Goal: Information Seeking & Learning: Learn about a topic

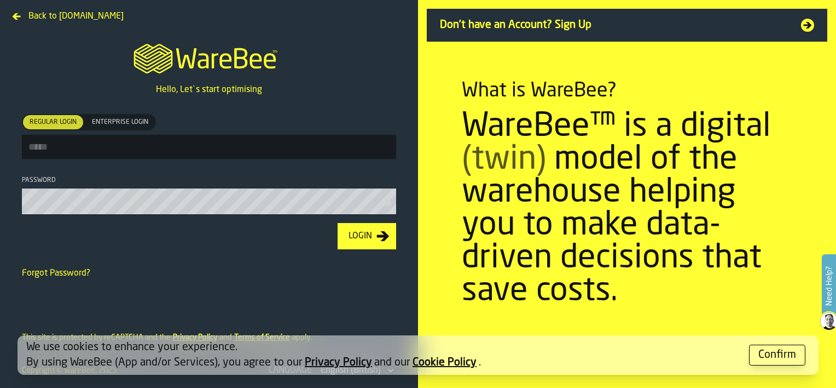
type input "**********"
click at [357, 239] on div "Login" at bounding box center [360, 235] width 32 height 13
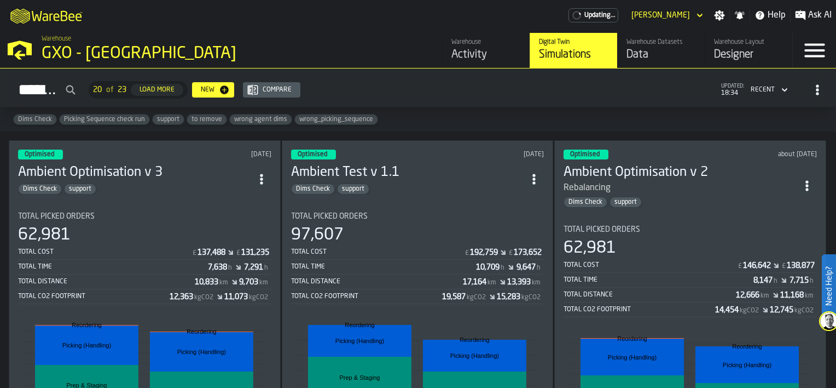
click at [152, 206] on section "Total Picked Orders 62,981 Total Cost £ 137,488 £ 131,235 Total Time 7,638 h 7,…" at bounding box center [144, 359] width 253 height 313
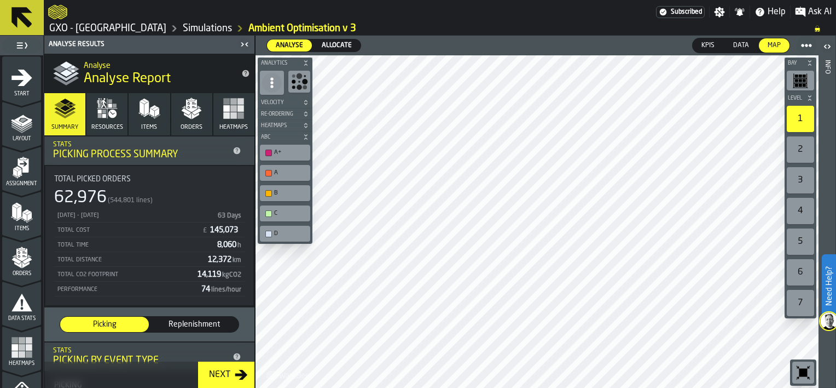
click at [236, 374] on icon "button-Next" at bounding box center [241, 375] width 13 height 10
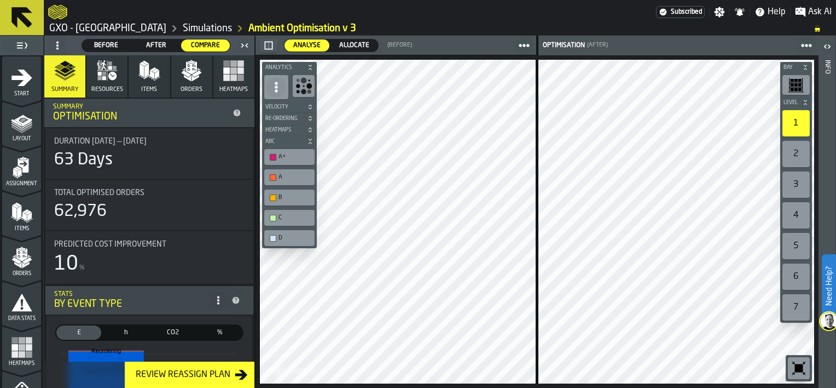
click at [63, 15] on icon "logo-header" at bounding box center [57, 11] width 19 height 15
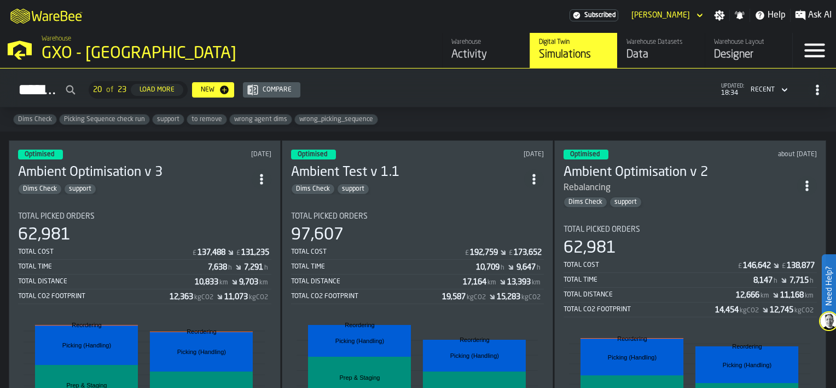
click at [458, 58] on div "Activity" at bounding box center [487, 54] width 70 height 15
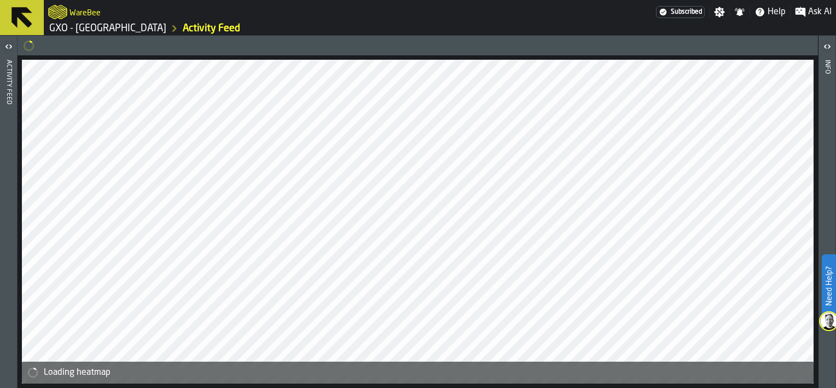
click at [8, 44] on icon "button-toggle-Open" at bounding box center [8, 46] width 13 height 13
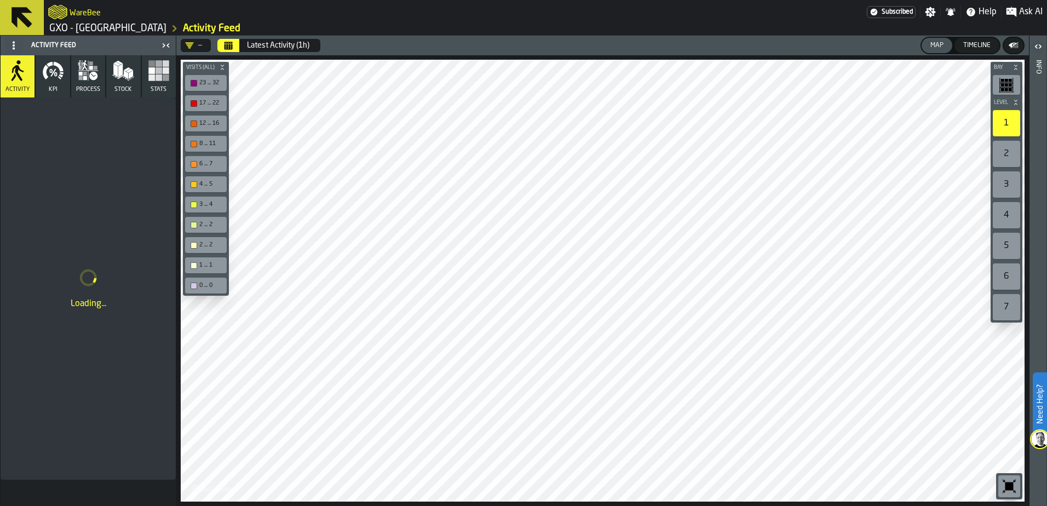
click at [39, 82] on button "KPI" at bounding box center [53, 76] width 34 height 42
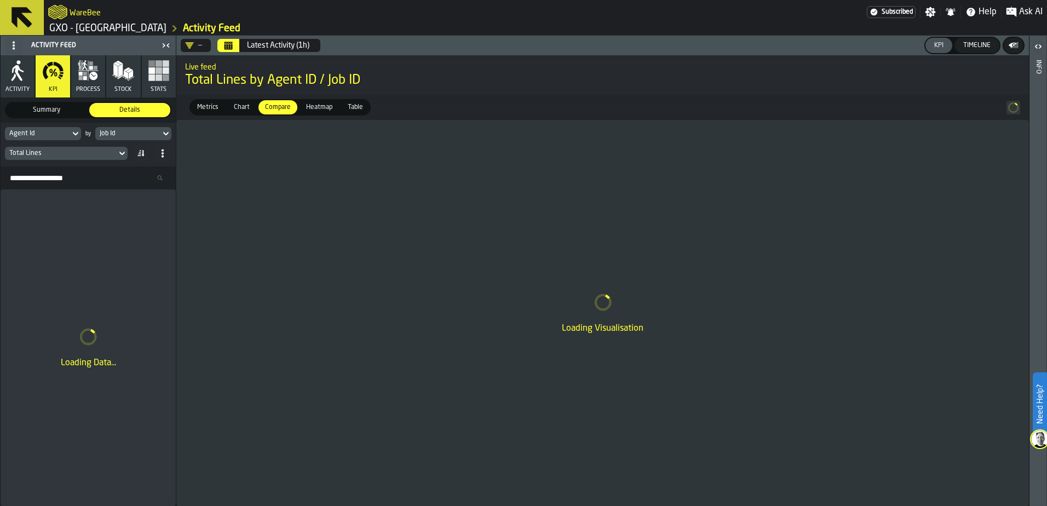
click at [234, 42] on button "Calendar" at bounding box center [228, 45] width 22 height 13
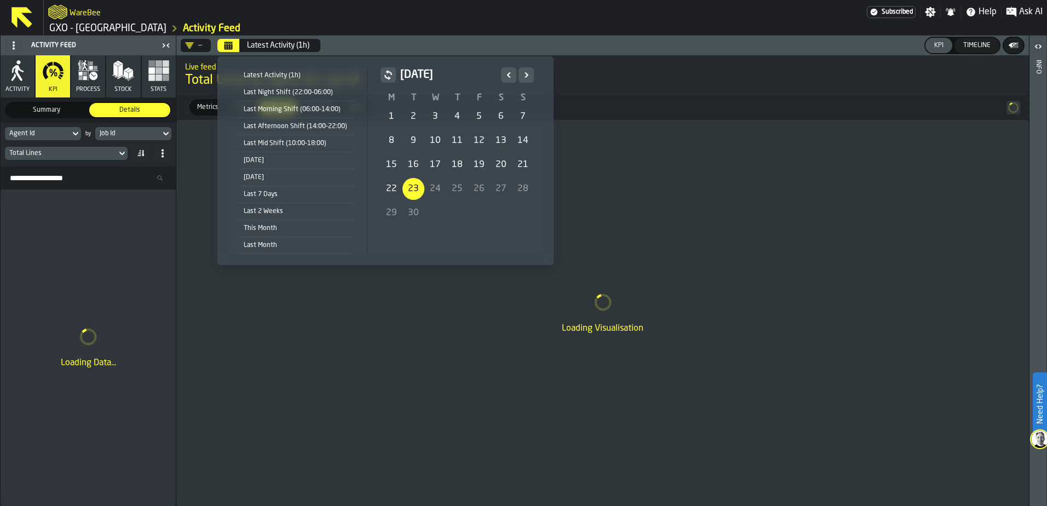
click at [285, 162] on div "[DATE]" at bounding box center [295, 160] width 117 height 12
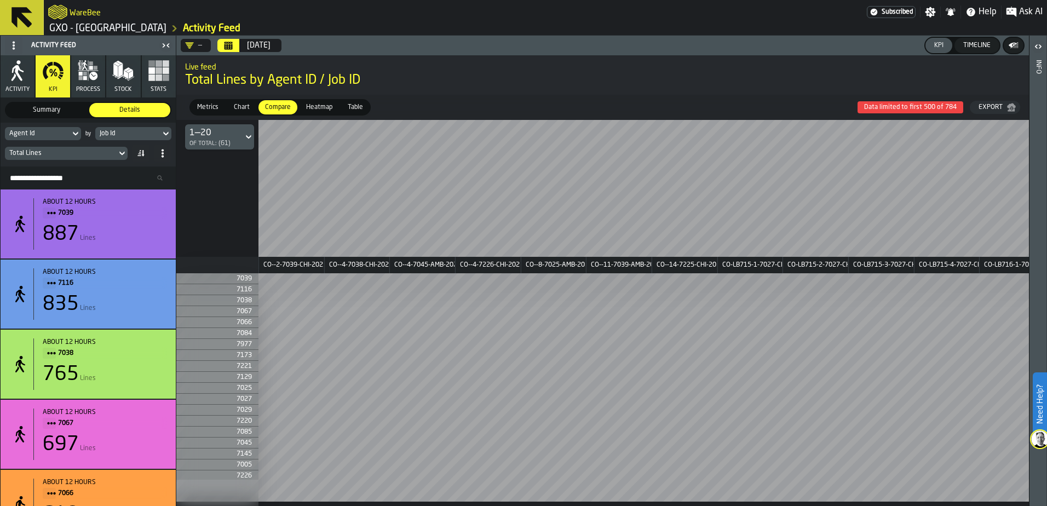
click at [164, 134] on icon at bounding box center [165, 134] width 5 height 4
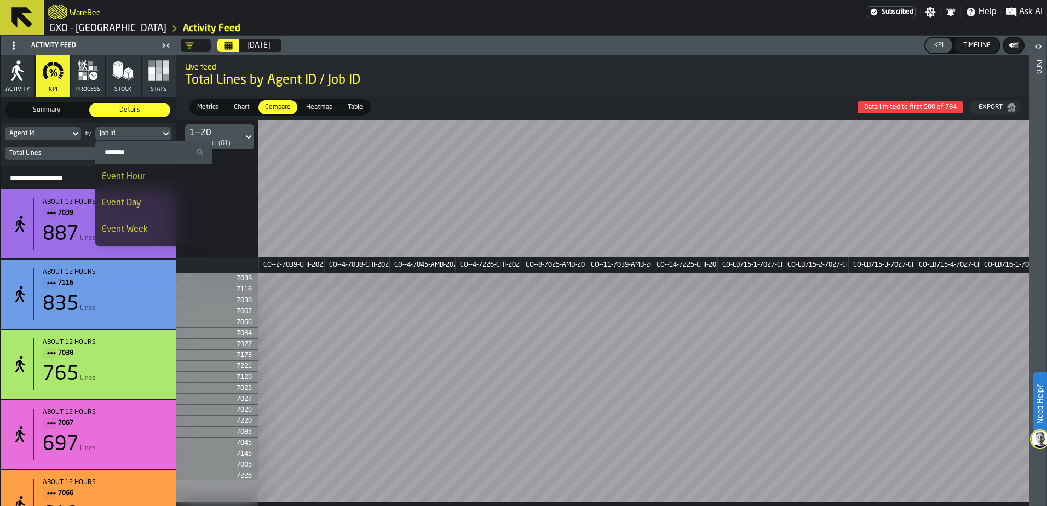
click at [158, 178] on div "Event Hour" at bounding box center [153, 176] width 103 height 13
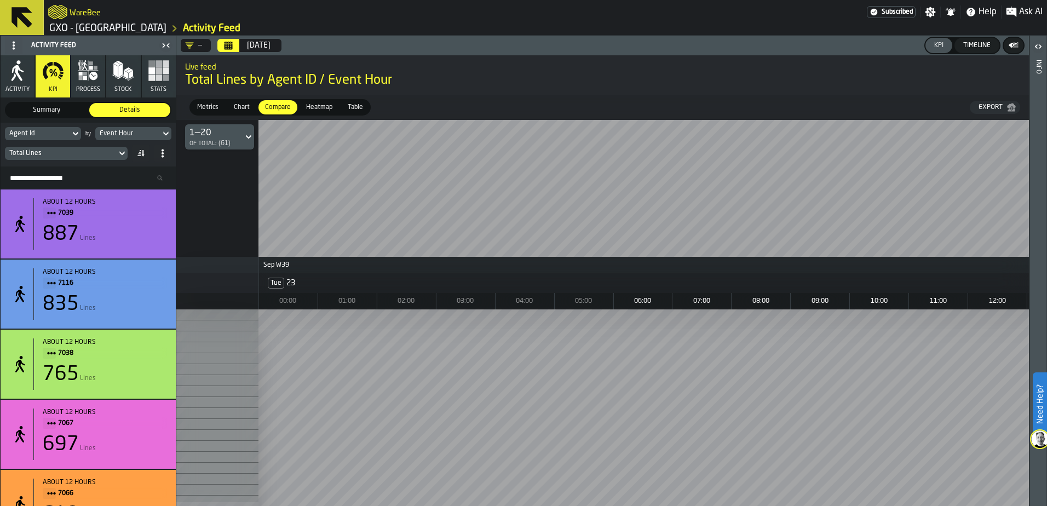
click at [230, 106] on span "Chart" at bounding box center [241, 107] width 25 height 10
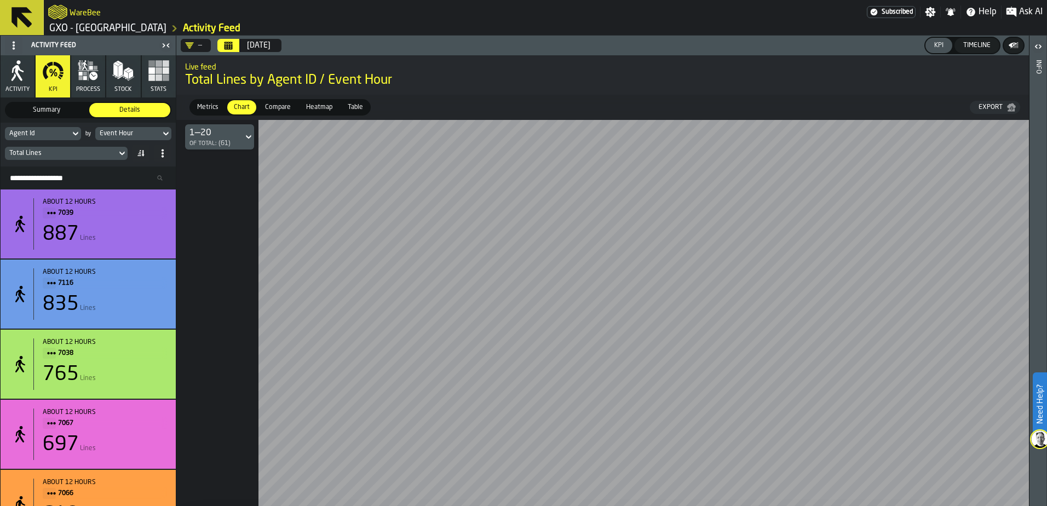
click at [232, 106] on span "Chart" at bounding box center [241, 107] width 25 height 10
click at [202, 105] on span "Metrics" at bounding box center [208, 107] width 30 height 10
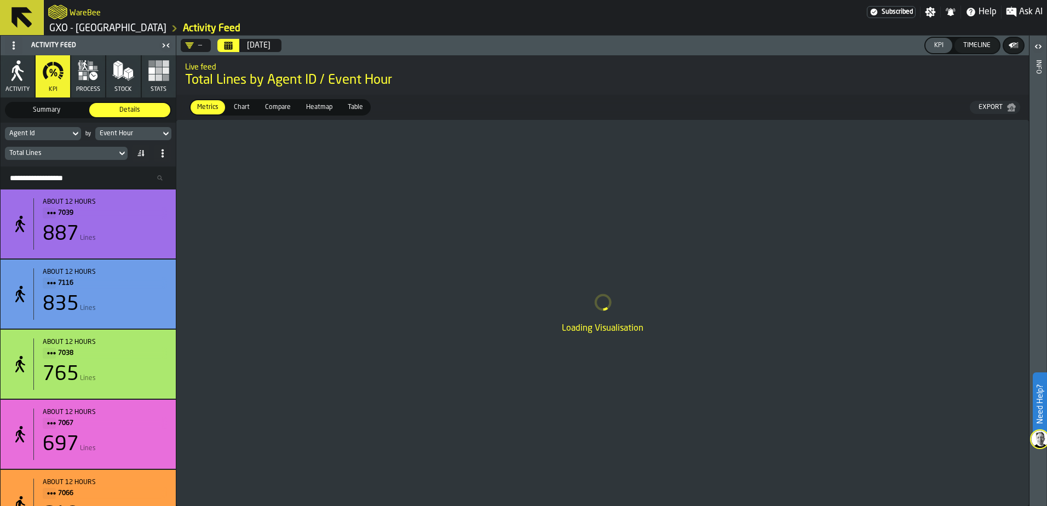
click at [311, 106] on span "Heatmap" at bounding box center [319, 107] width 35 height 10
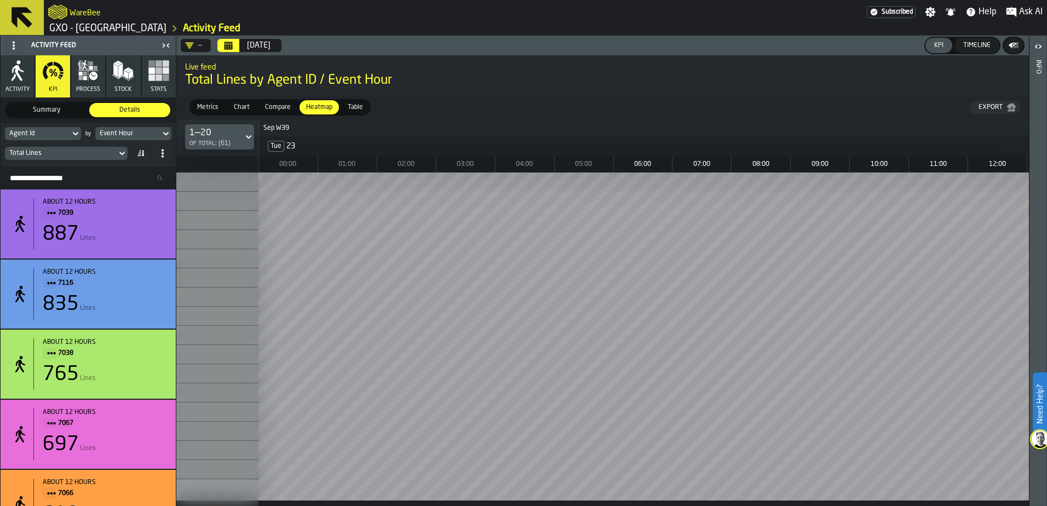
click at [121, 157] on icon at bounding box center [122, 153] width 11 height 13
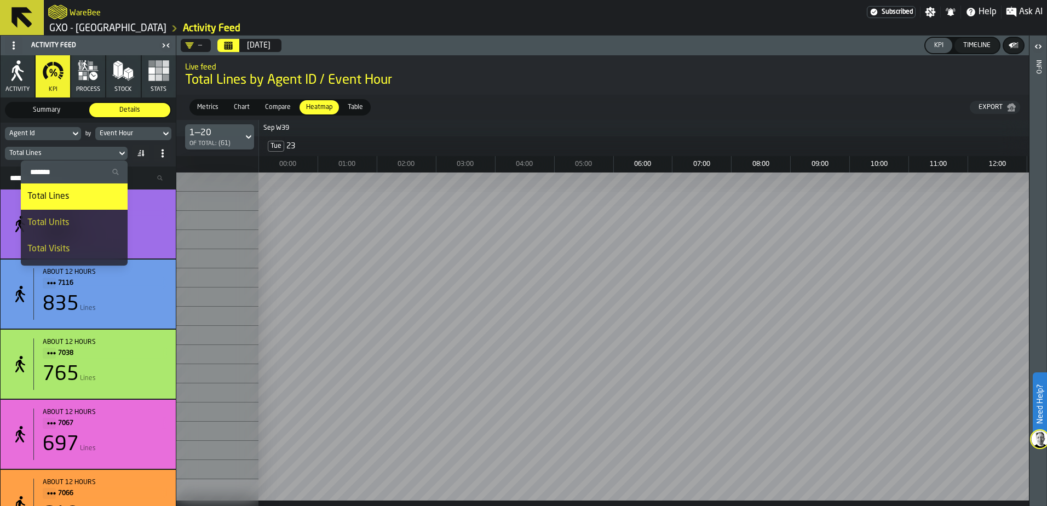
click at [86, 221] on div "Total Units" at bounding box center [74, 222] width 94 height 13
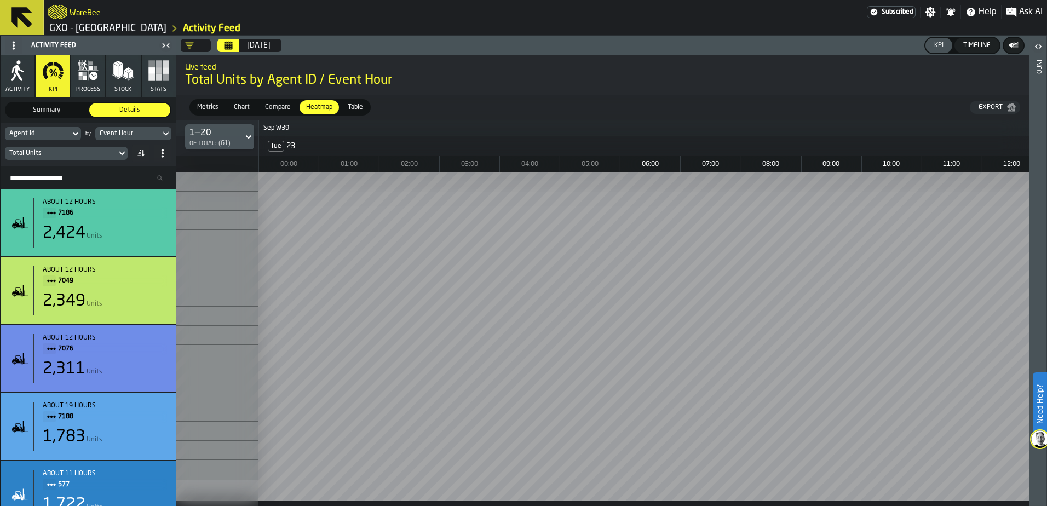
click at [95, 76] on icon "button" at bounding box center [93, 76] width 8 height 8
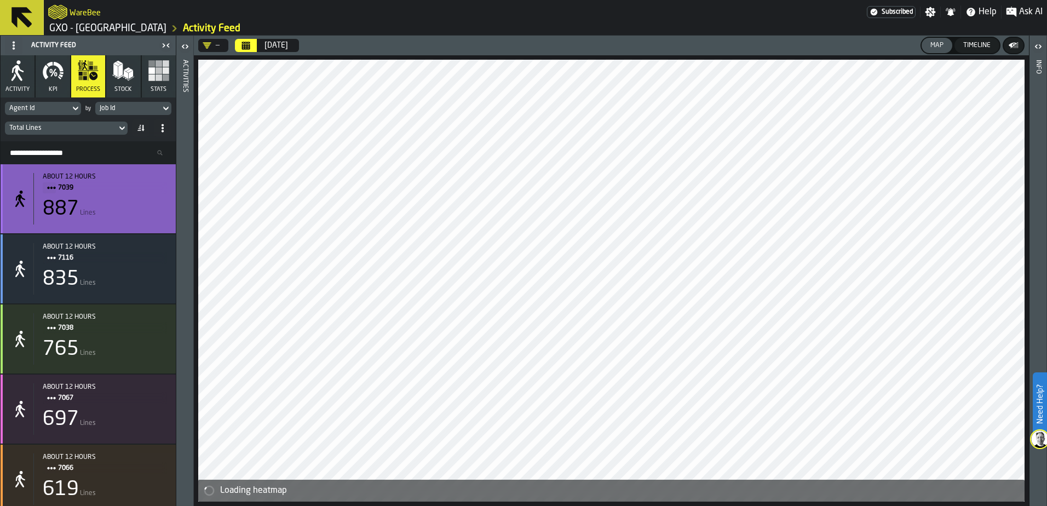
click at [97, 207] on div "887 Lines" at bounding box center [105, 209] width 124 height 22
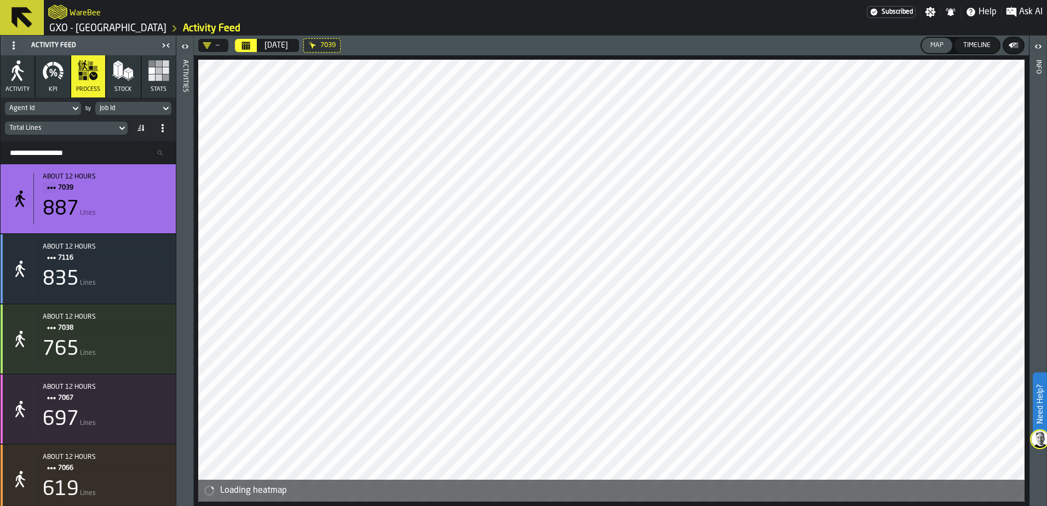
click at [182, 47] on icon "button-toggle-Open" at bounding box center [182, 46] width 3 height 4
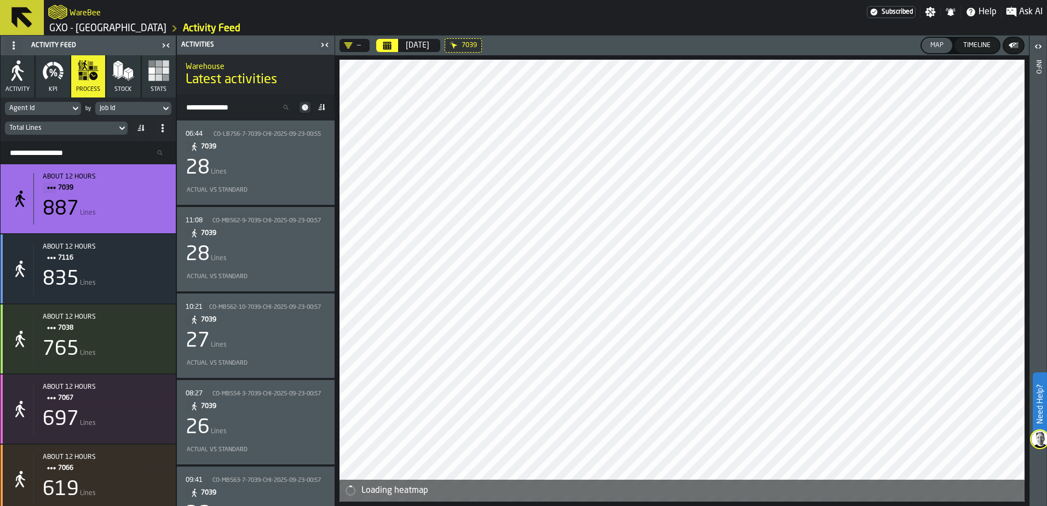
click at [265, 274] on div "Actual vs Standard" at bounding box center [254, 276] width 136 height 7
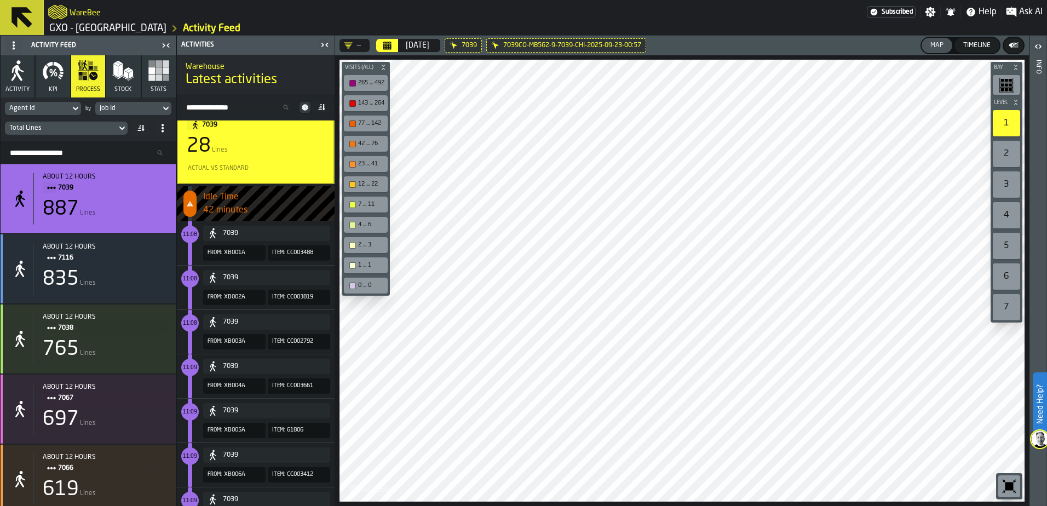
click at [47, 148] on input "Search Resources..." at bounding box center [88, 153] width 166 height 14
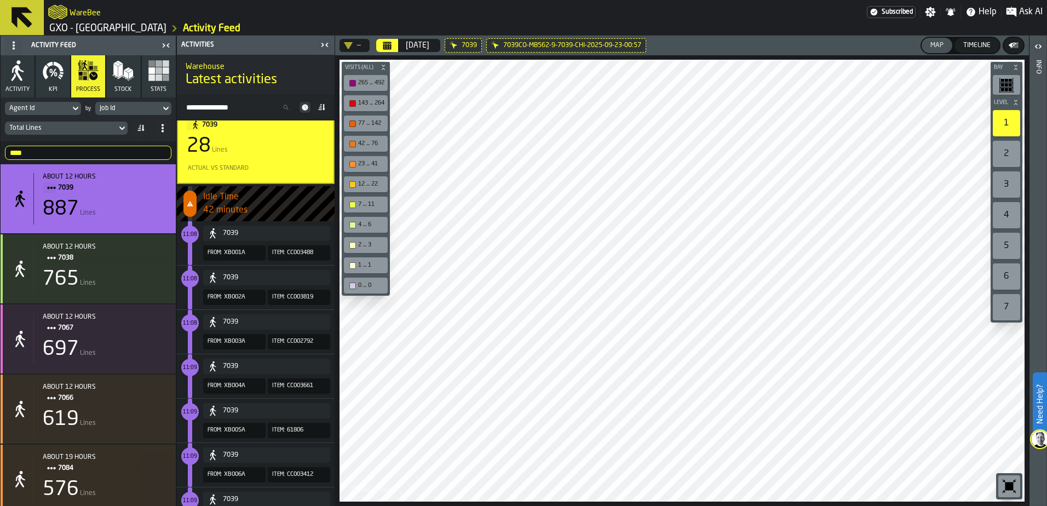
type input "****"
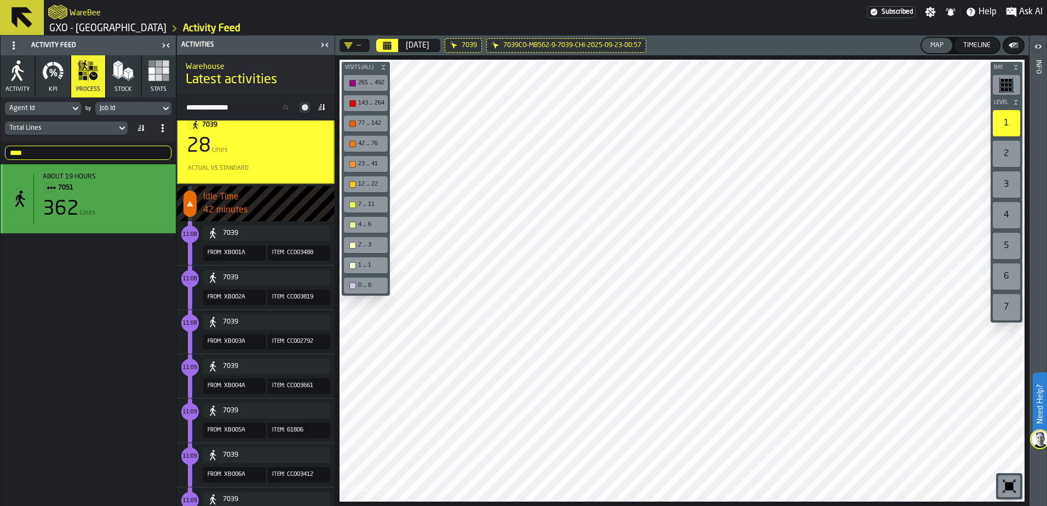
click at [126, 182] on span "7051" at bounding box center [108, 188] width 100 height 12
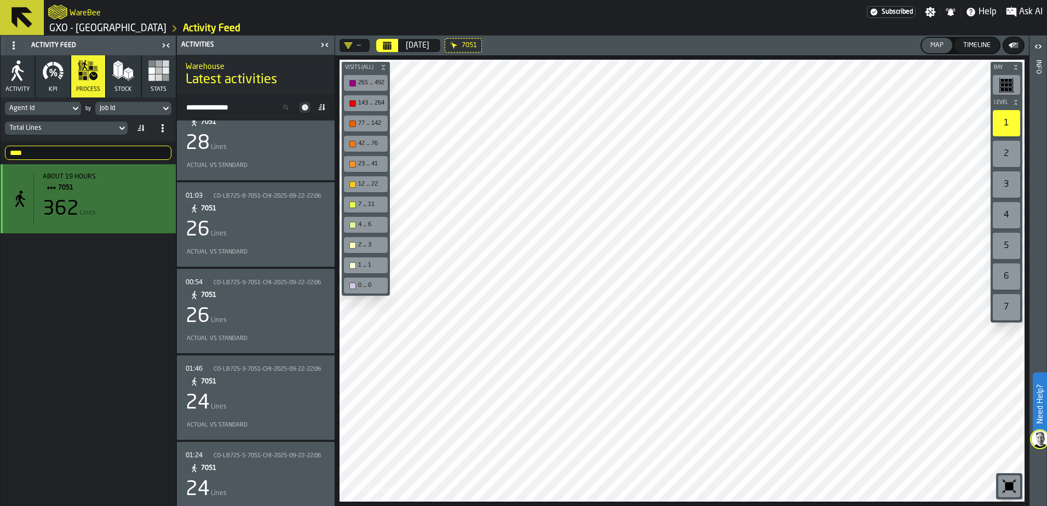
click at [106, 216] on div "362 Lines" at bounding box center [105, 209] width 124 height 22
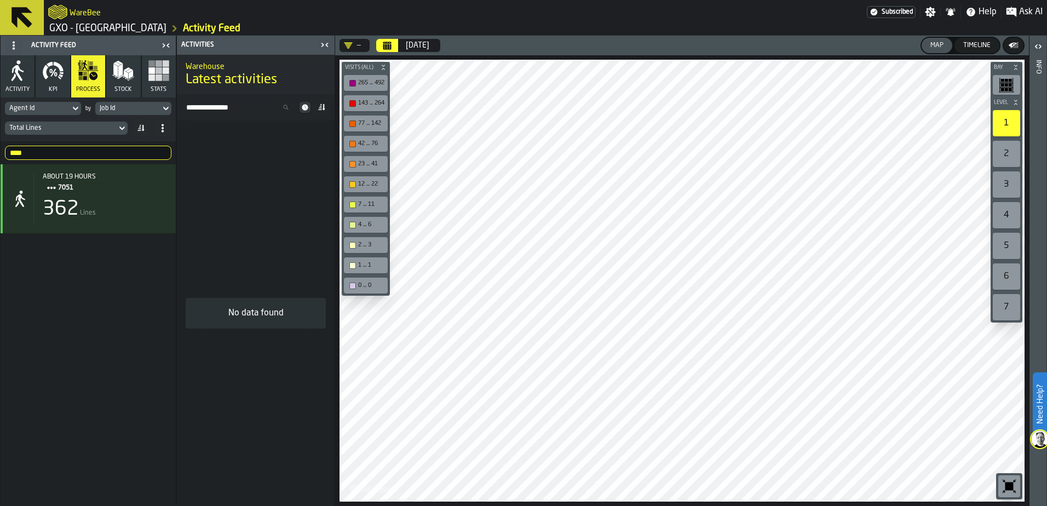
click at [122, 127] on icon at bounding box center [122, 128] width 11 height 13
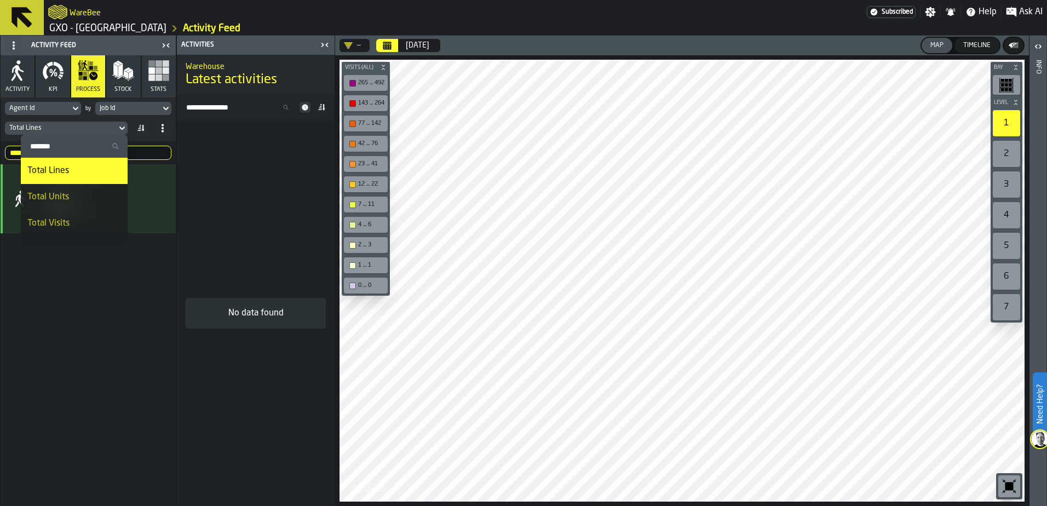
click at [79, 193] on div "Total Units" at bounding box center [74, 197] width 94 height 13
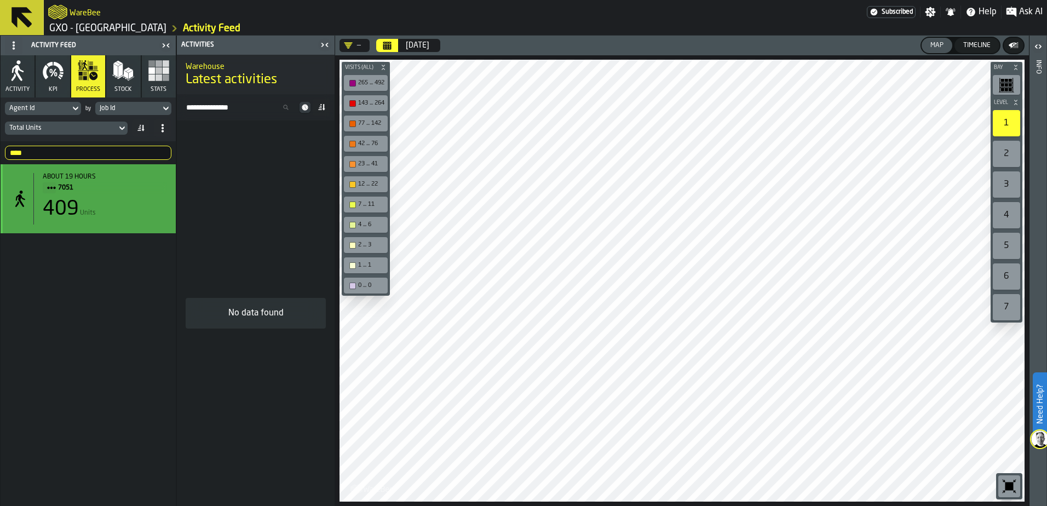
click at [139, 215] on div "409 Units" at bounding box center [105, 209] width 124 height 22
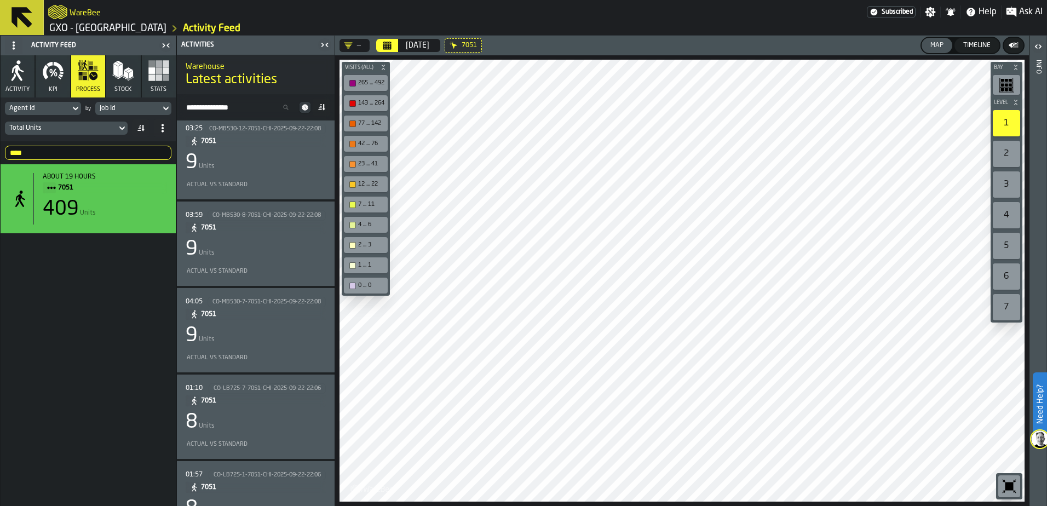
scroll to position [1259, 0]
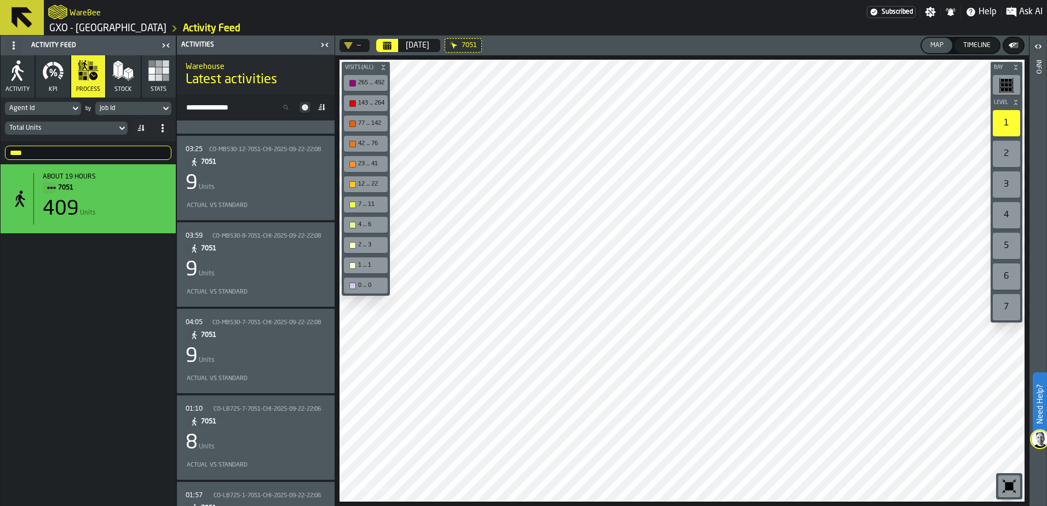
click at [328, 49] on icon "button-toggle-Close me" at bounding box center [324, 44] width 13 height 13
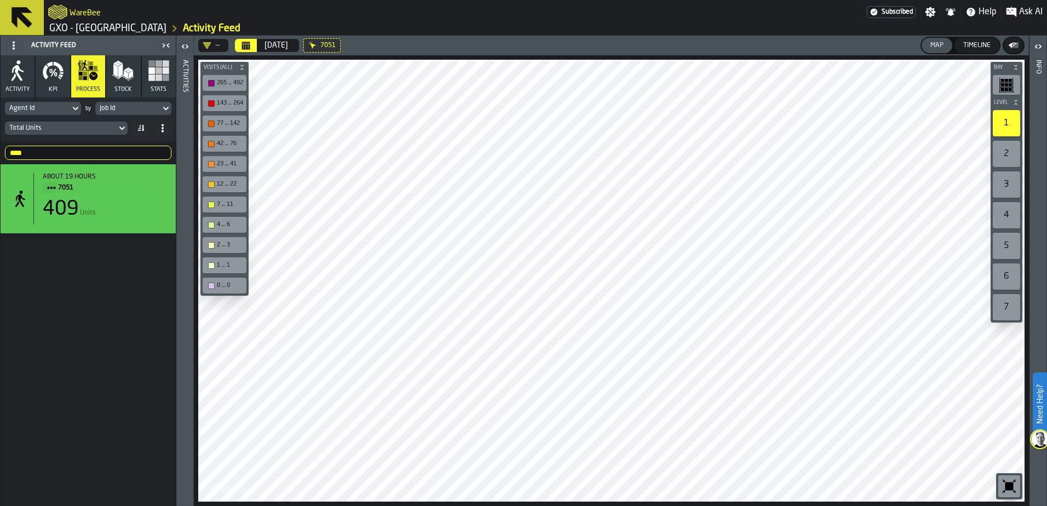
click at [836, 45] on div "Timeline" at bounding box center [977, 46] width 36 height 8
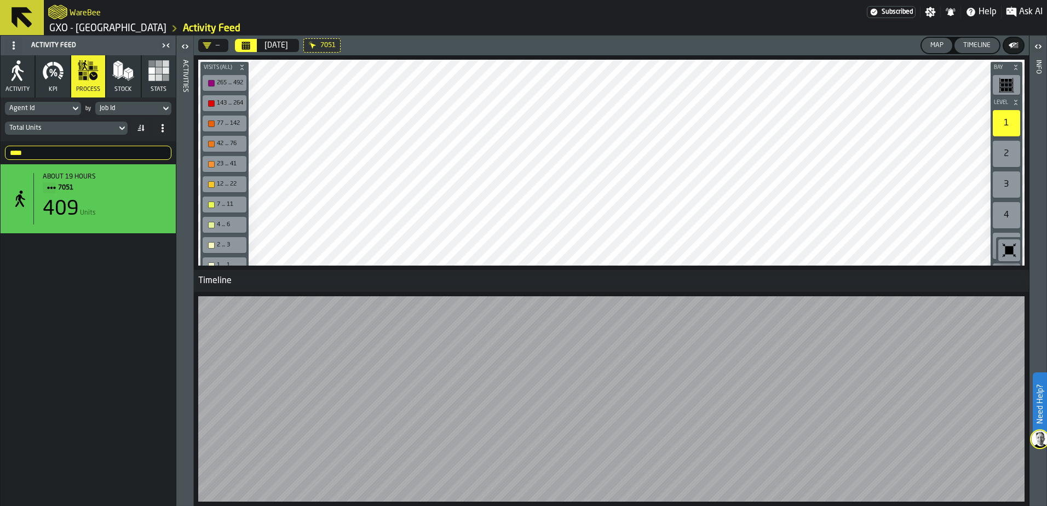
click at [780, 387] on html "Need Help? WareBee Subscribed Settings Notifications Help Ask AI GXO - [GEOGRAP…" at bounding box center [523, 253] width 1047 height 506
click at [800, 387] on html "Need Help? WareBee Subscribed Settings Notifications Help Ask AI GXO - [GEOGRAP…" at bounding box center [523, 253] width 1047 height 506
click at [836, 46] on div "Map" at bounding box center [937, 46] width 22 height 8
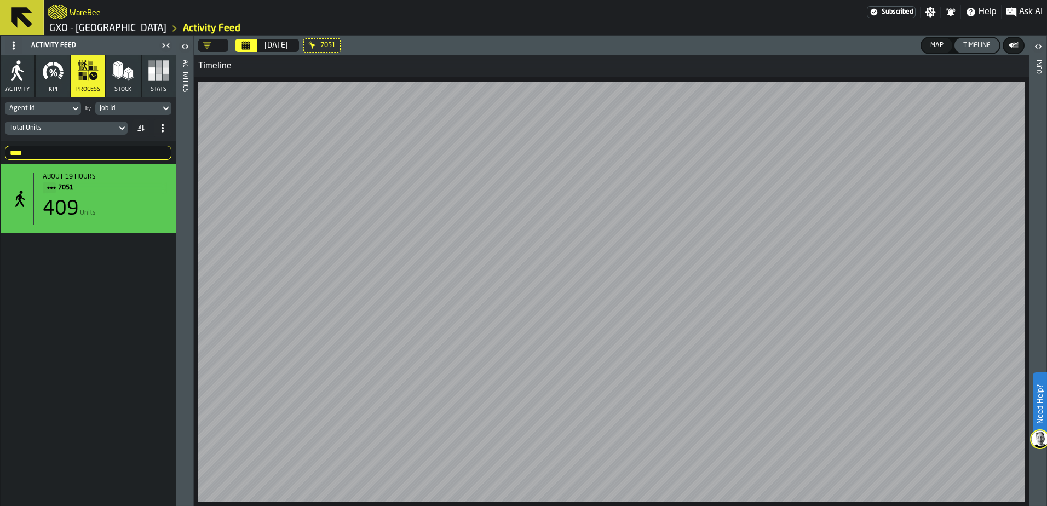
click at [695, 33] on main "WareBee Subscribed Settings Notifications Help Ask AI GXO - [GEOGRAPHIC_DATA] A…" at bounding box center [523, 253] width 1047 height 506
click at [836, 387] on html "Need Help? WareBee Subscribed Settings Notifications Help Ask AI GXO - [GEOGRAP…" at bounding box center [523, 253] width 1047 height 506
click at [818, 387] on html "Need Help? WareBee Subscribed Settings Notifications Help Ask AI GXO - [GEOGRAP…" at bounding box center [523, 253] width 1047 height 506
click at [771, 387] on div at bounding box center [611, 291] width 835 height 429
click at [717, 387] on html "Need Help? WareBee Subscribed Settings Notifications Help Ask AI GXO - [GEOGRAP…" at bounding box center [523, 253] width 1047 height 506
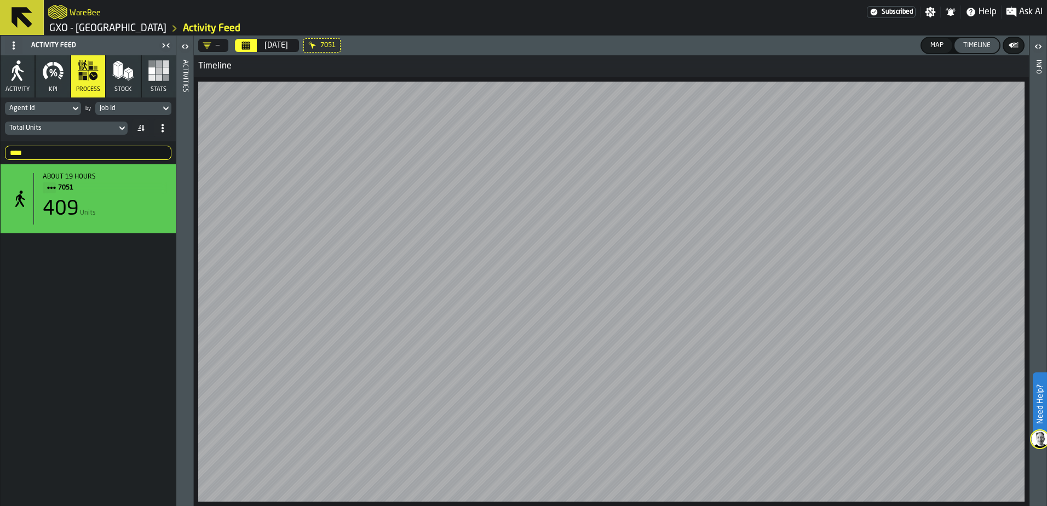
click at [836, 43] on icon "button-" at bounding box center [1013, 45] width 11 height 11
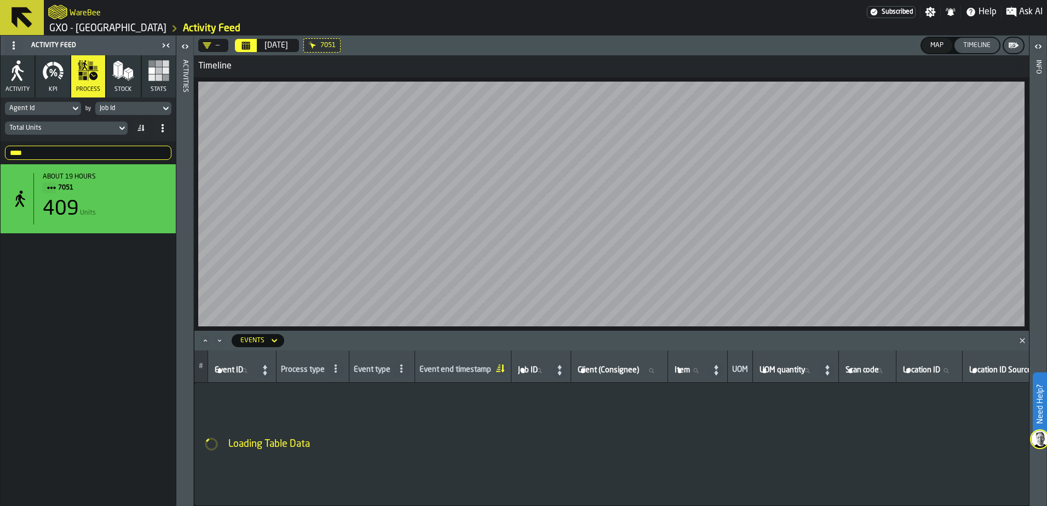
click at [836, 42] on icon "button-" at bounding box center [1013, 45] width 11 height 11
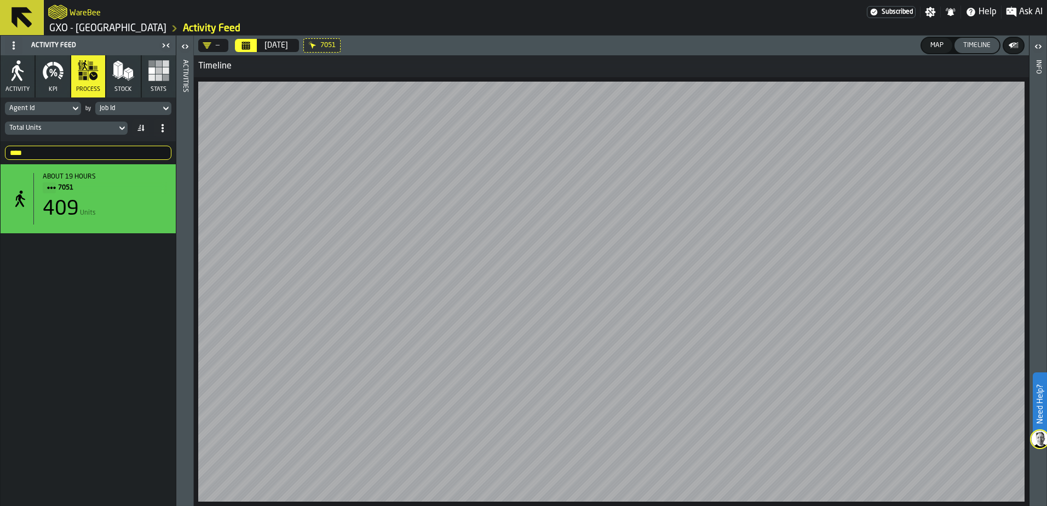
click at [836, 42] on div "Map" at bounding box center [937, 46] width 22 height 8
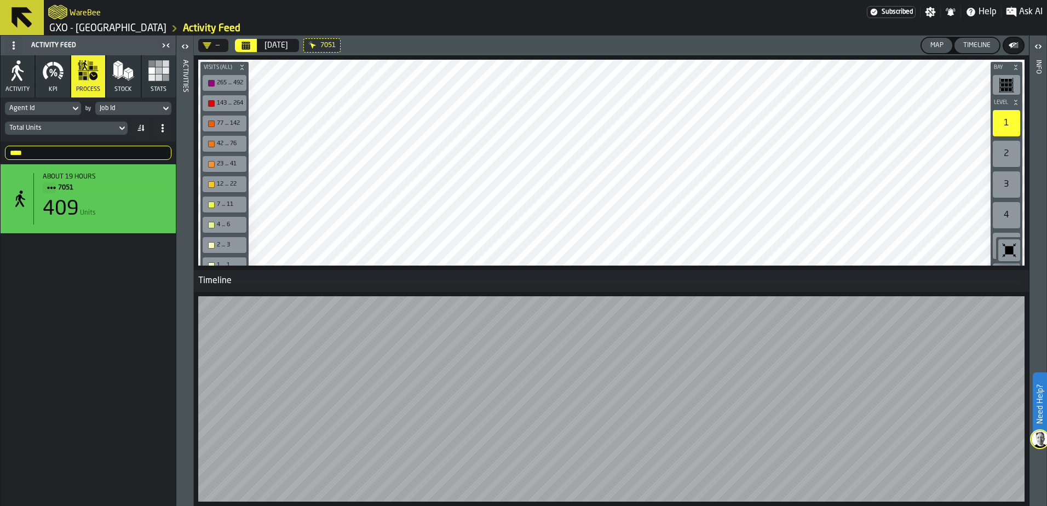
click at [136, 79] on button "Stock" at bounding box center [123, 76] width 34 height 42
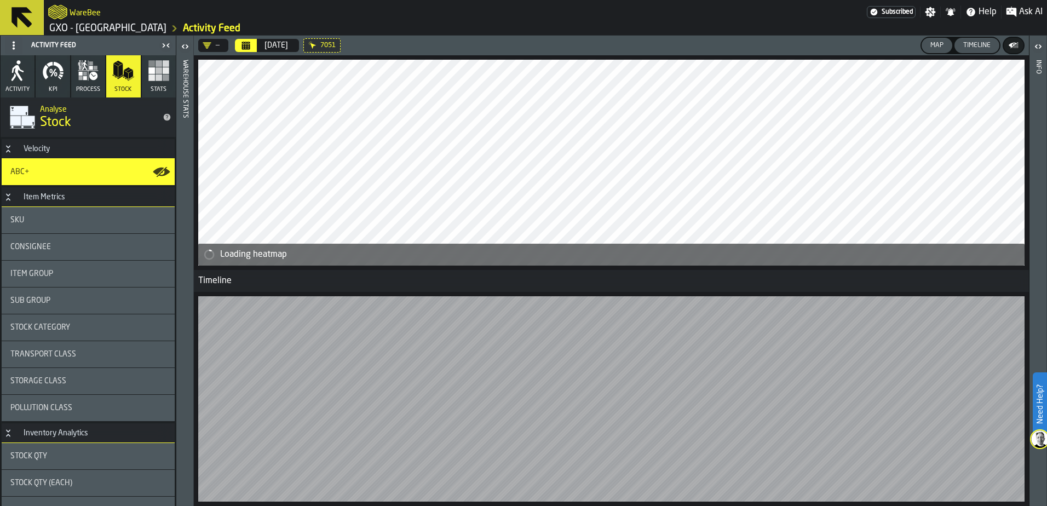
click at [836, 48] on div "Timeline" at bounding box center [977, 46] width 36 height 8
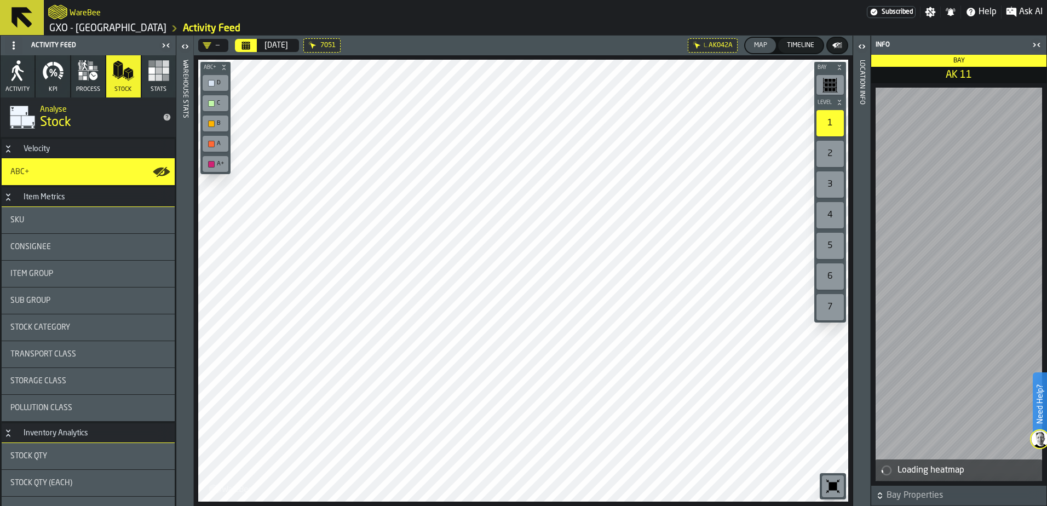
click at [836, 47] on icon "button-toggle-Open" at bounding box center [861, 46] width 13 height 13
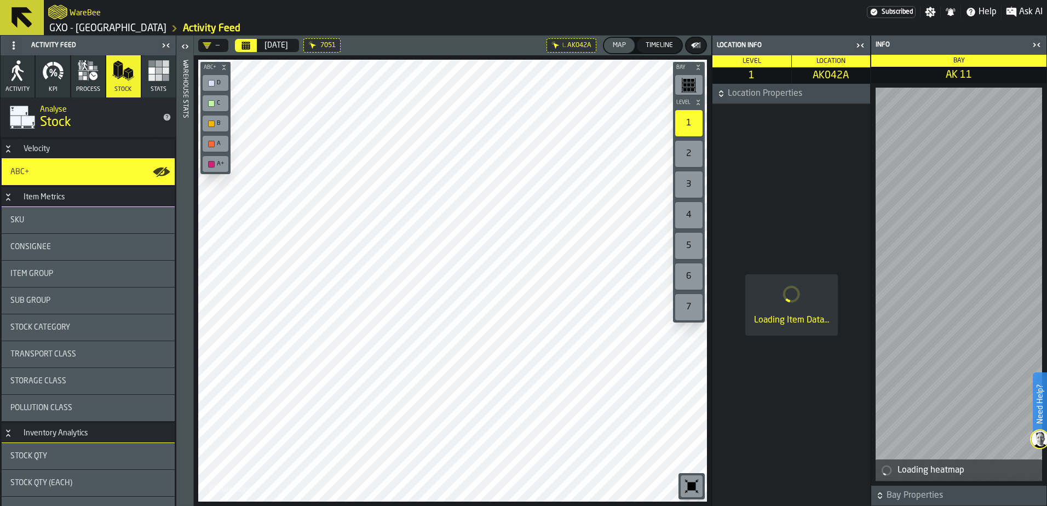
click at [723, 93] on icon "button-" at bounding box center [721, 93] width 11 height 11
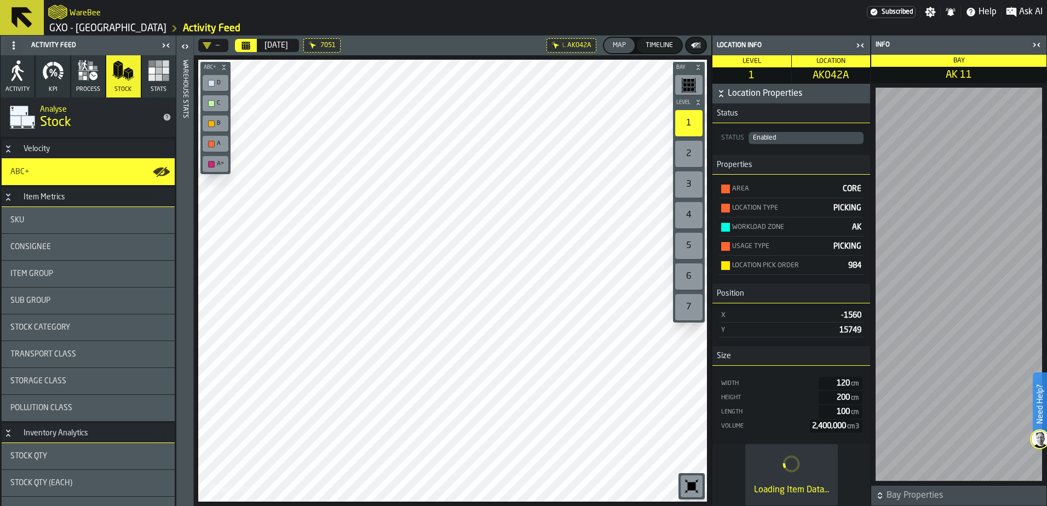
click at [718, 94] on icon "button-" at bounding box center [721, 93] width 11 height 11
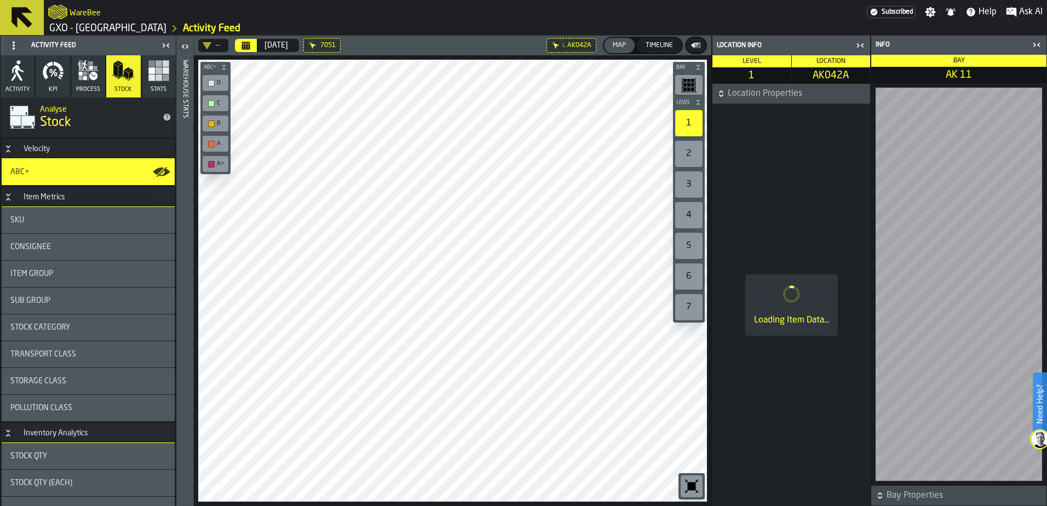
click at [717, 94] on icon "button-" at bounding box center [721, 93] width 11 height 11
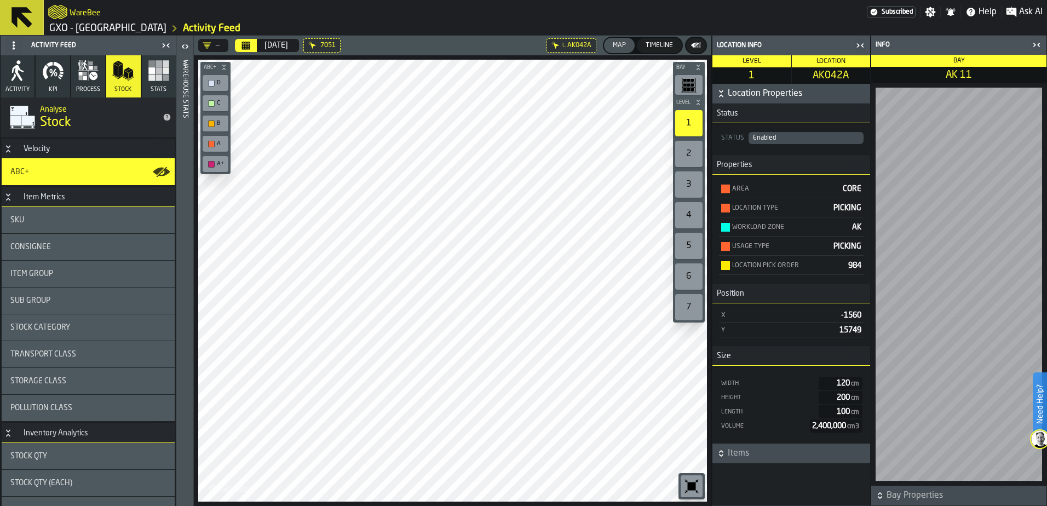
click at [719, 387] on icon "button-" at bounding box center [721, 453] width 11 height 11
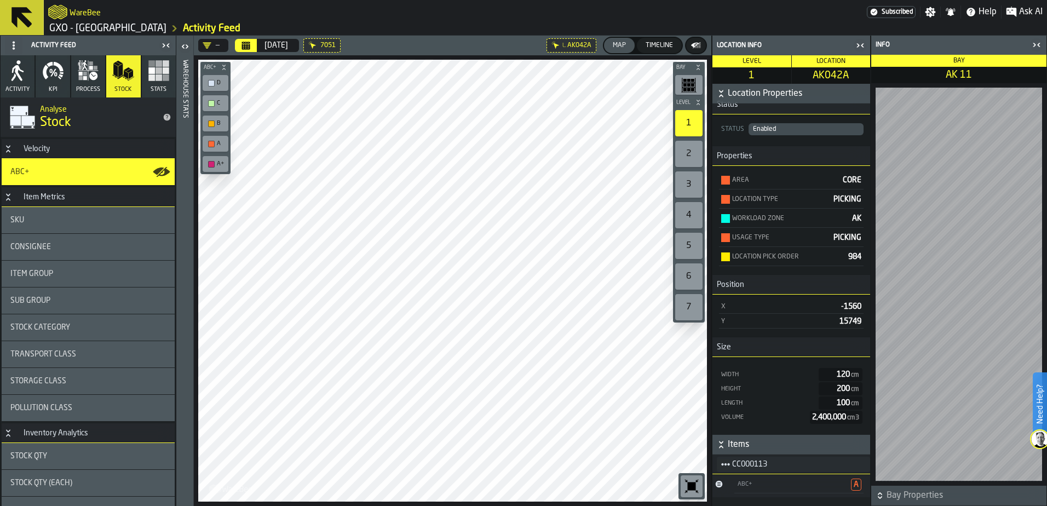
scroll to position [18, 0]
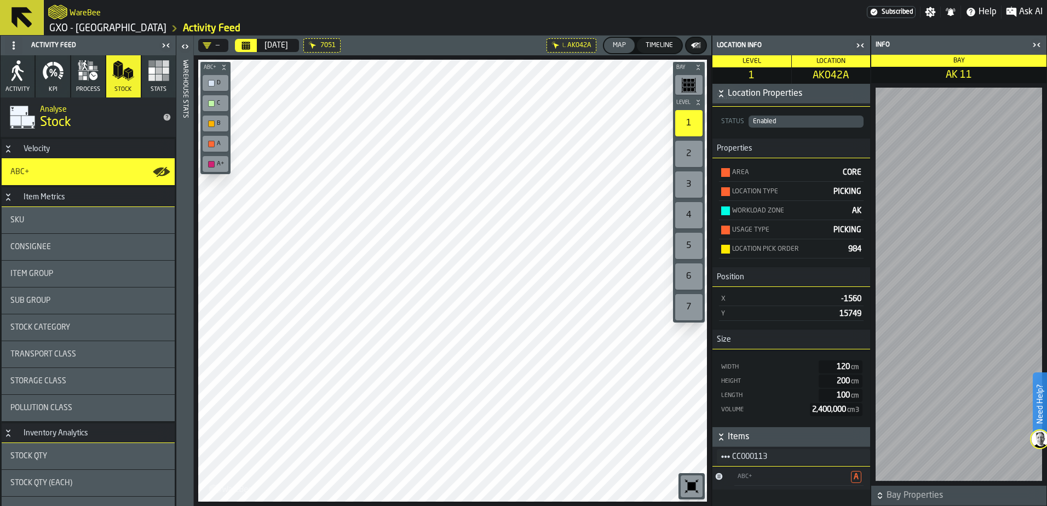
click at [718, 387] on icon "Button-[object Object]-closed" at bounding box center [719, 476] width 7 height 7
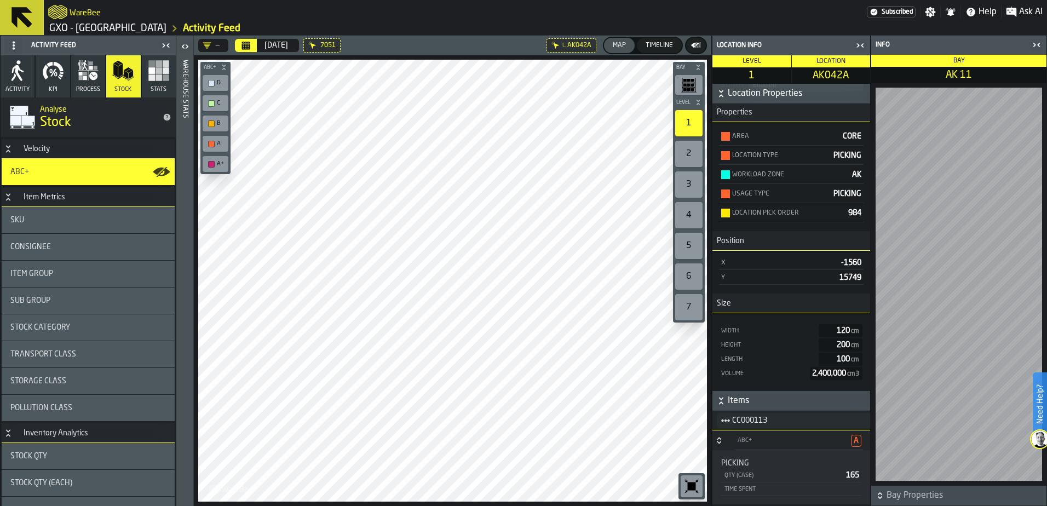
scroll to position [72, 0]
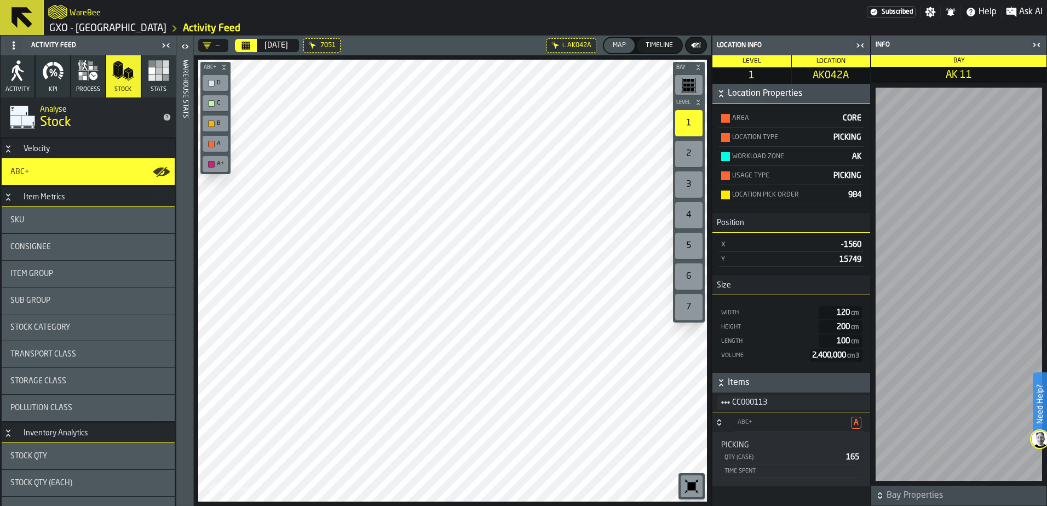
click at [717, 387] on icon "Button-[object Object]-open" at bounding box center [719, 424] width 4 height 3
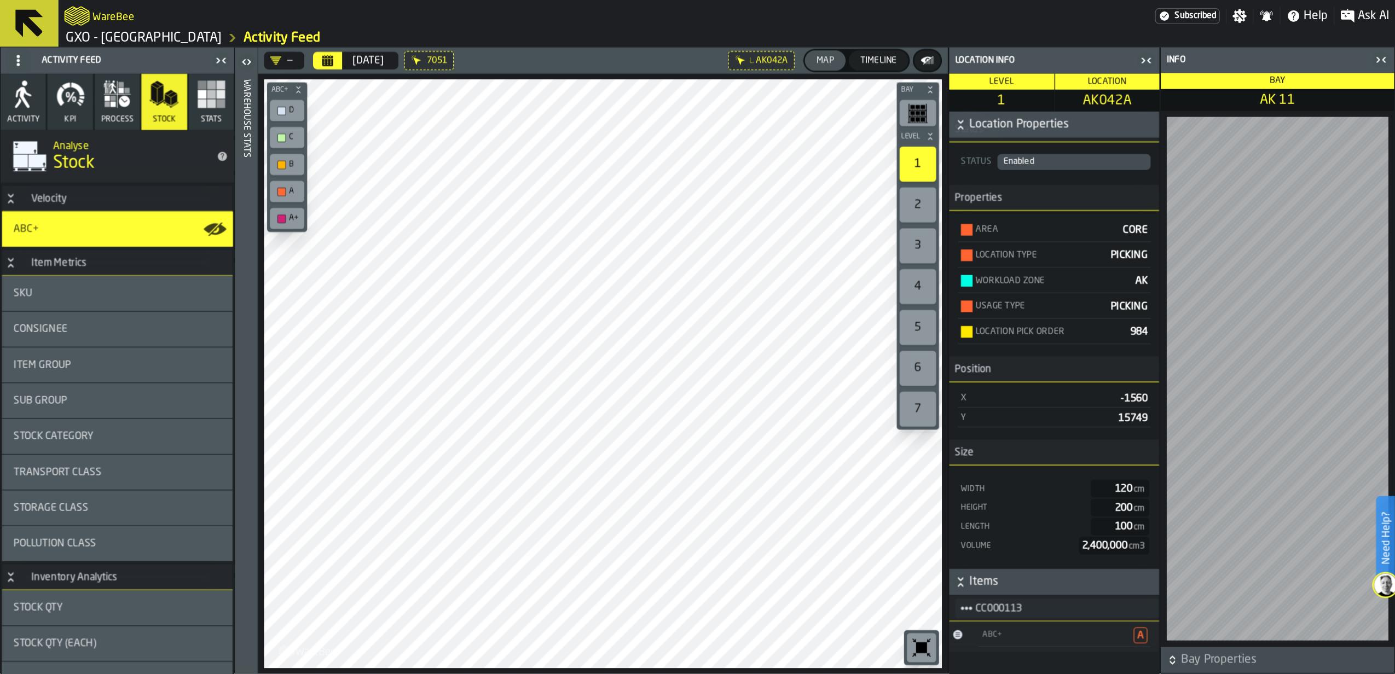
scroll to position [18, 0]
click at [726, 387] on icon "title-section-[object Object]" at bounding box center [725, 456] width 9 height 9
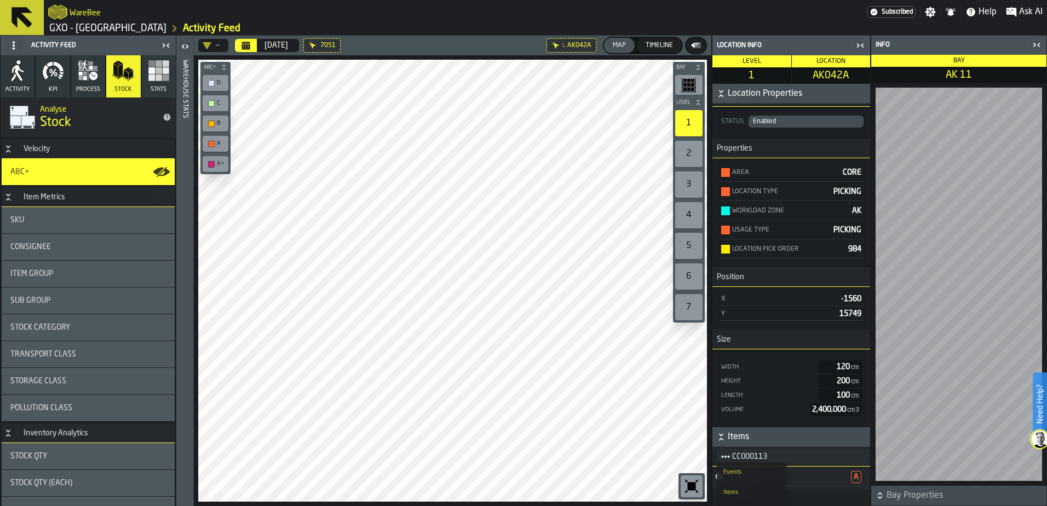
click at [737, 387] on li "Items" at bounding box center [752, 492] width 70 height 20
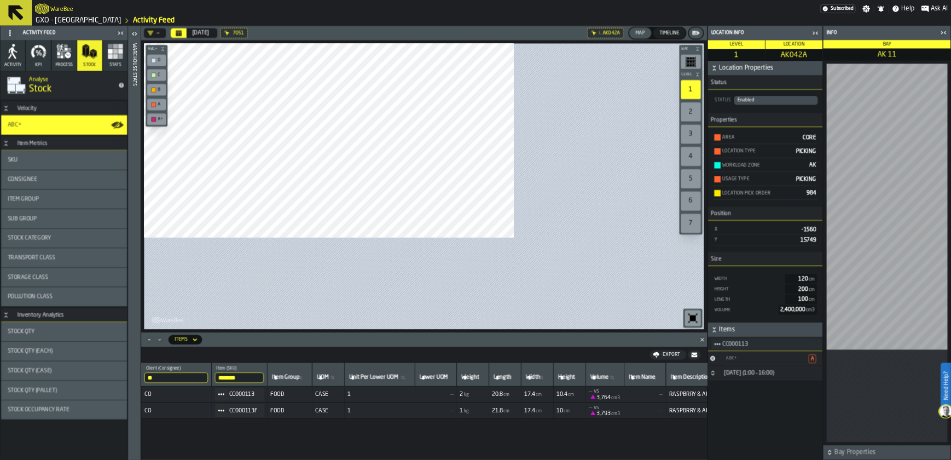
scroll to position [0, 0]
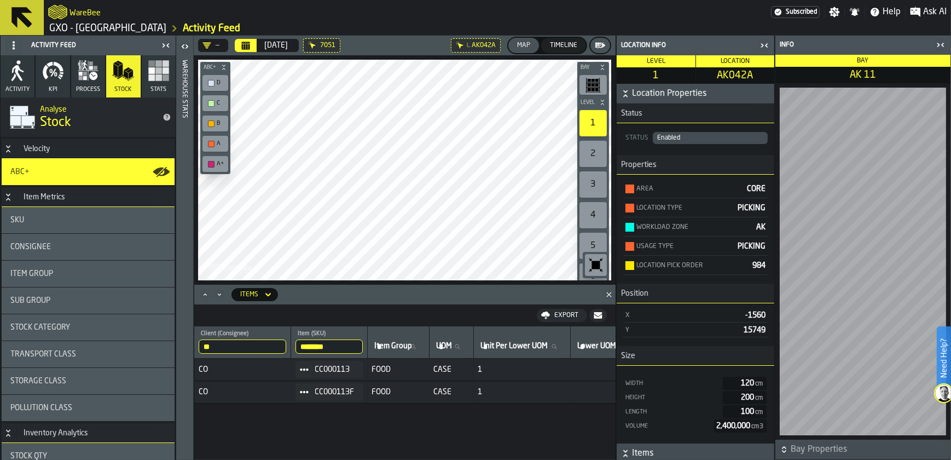
click at [768, 48] on icon "button-toggle-Close me" at bounding box center [764, 45] width 13 height 13
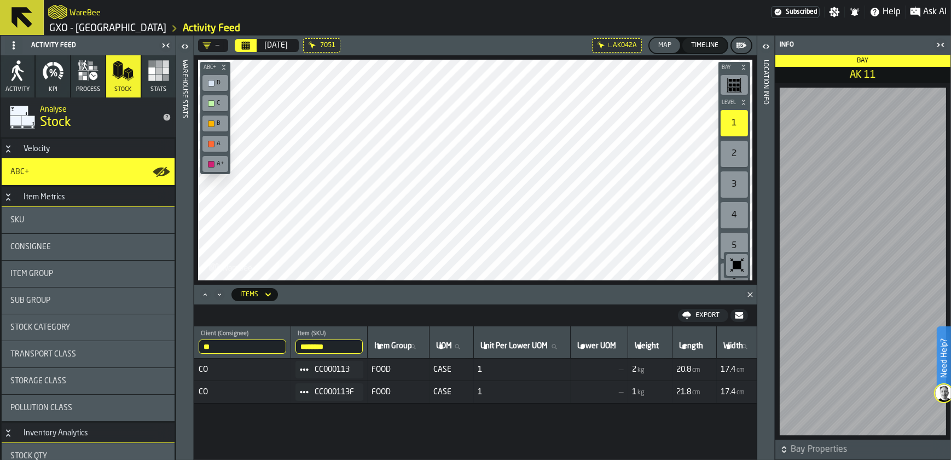
click at [836, 41] on icon "button-toggle-Close me" at bounding box center [940, 44] width 13 height 13
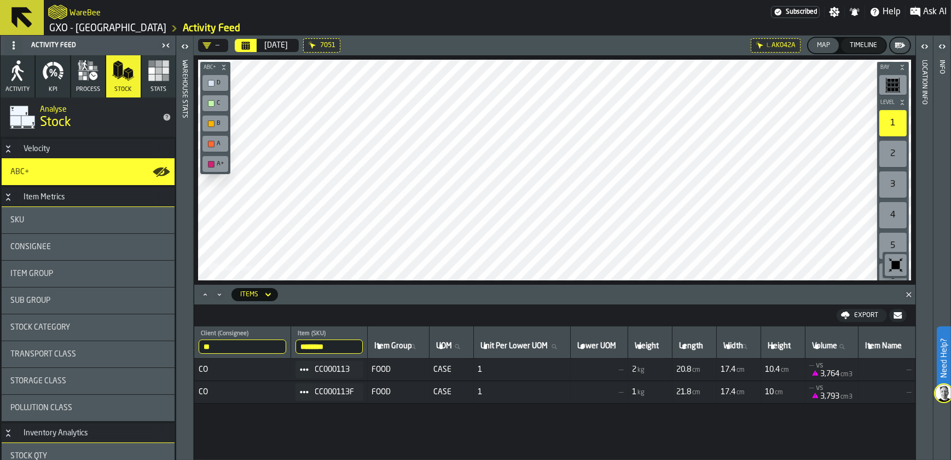
click at [169, 43] on icon "button-toggle-Close me" at bounding box center [167, 45] width 3 height 4
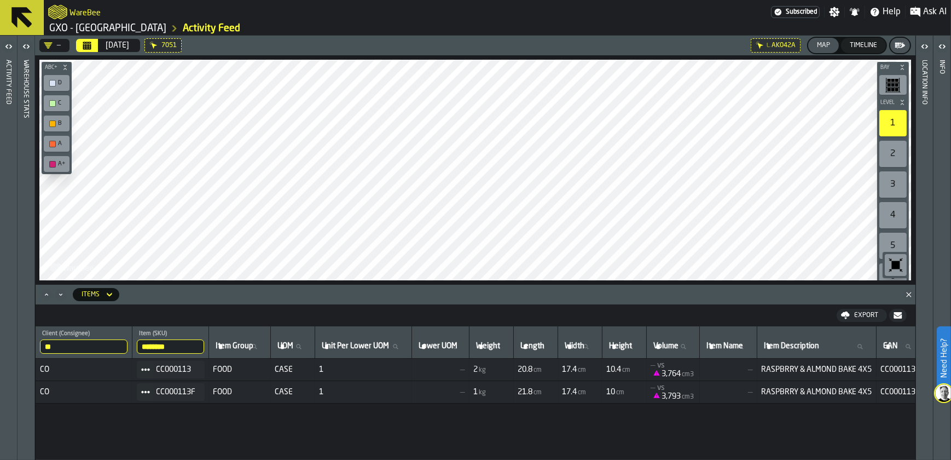
click at [7, 42] on icon "button-toggle-Open" at bounding box center [8, 46] width 13 height 13
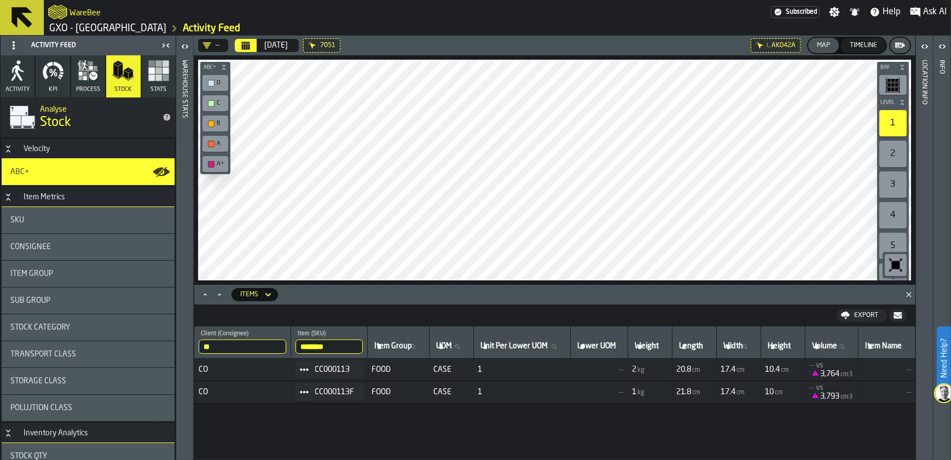
click at [158, 72] on rect "button" at bounding box center [158, 70] width 7 height 7
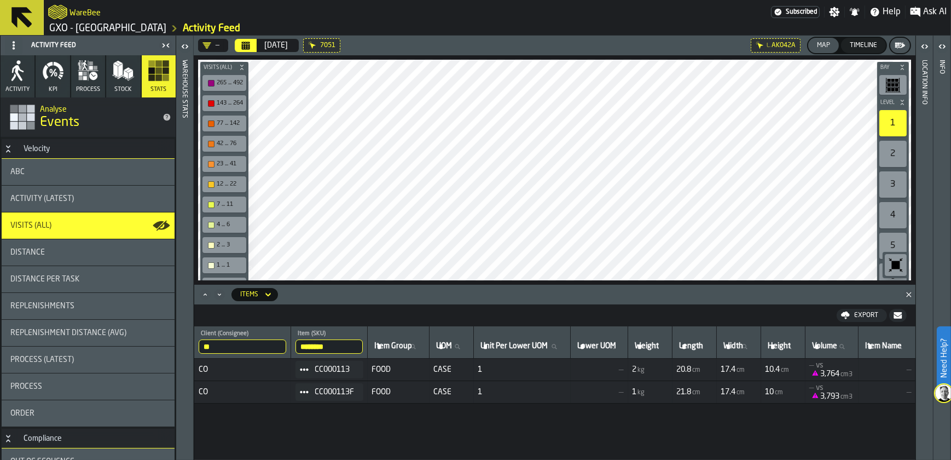
click at [13, 75] on icon "button" at bounding box center [18, 71] width 22 height 22
